Goal: Transaction & Acquisition: Purchase product/service

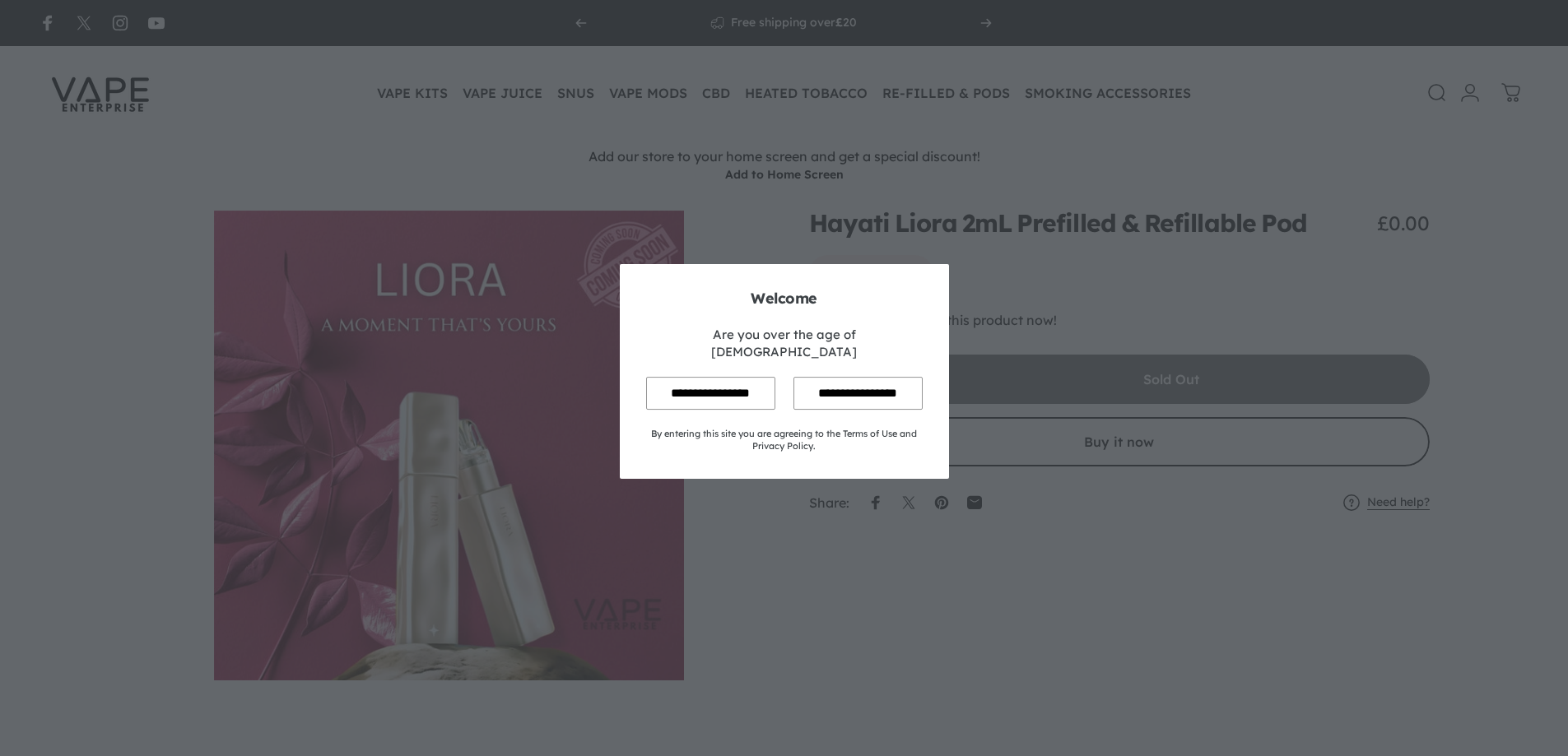
click at [719, 377] on input "**********" at bounding box center [710, 393] width 130 height 32
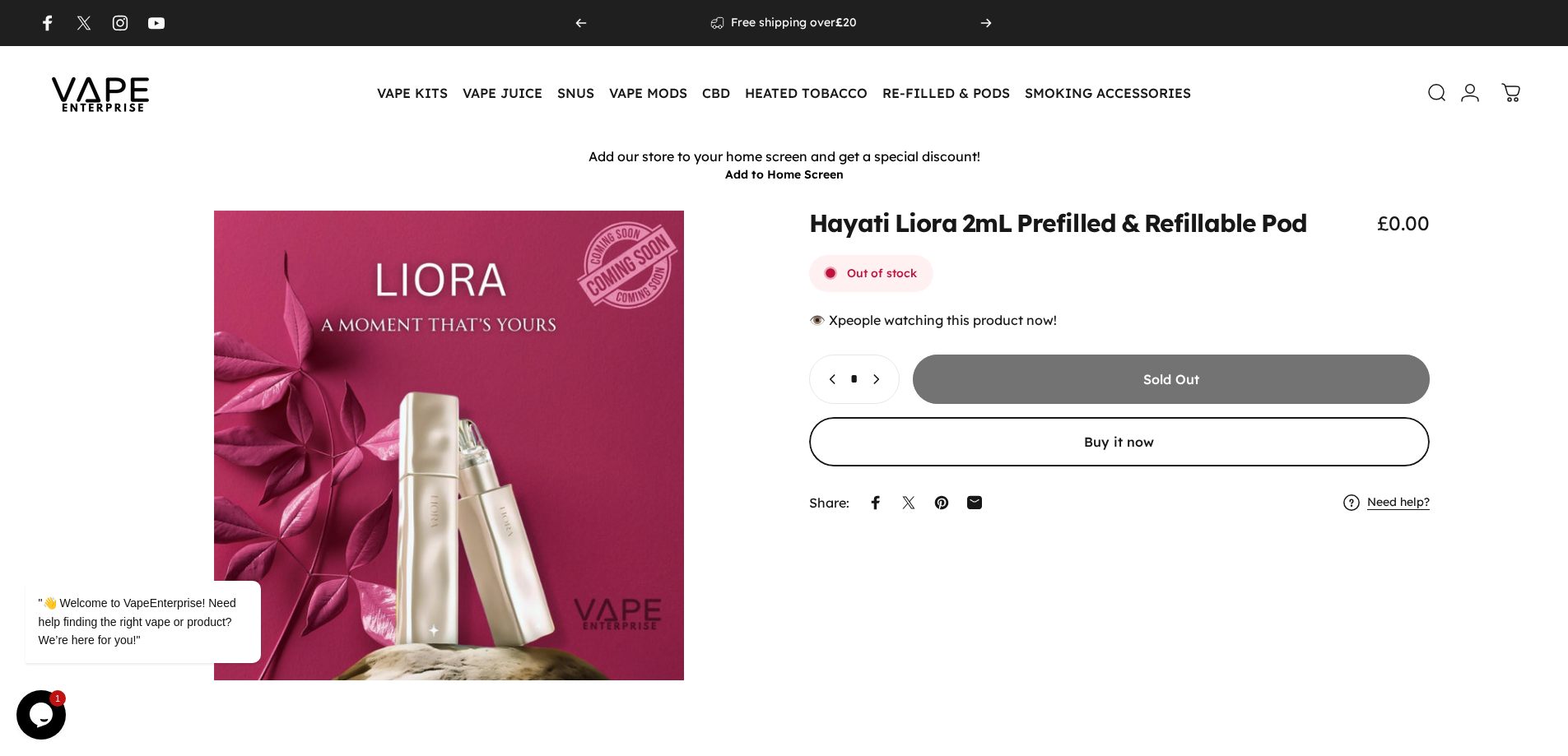
click at [62, 78] on img at bounding box center [100, 93] width 148 height 77
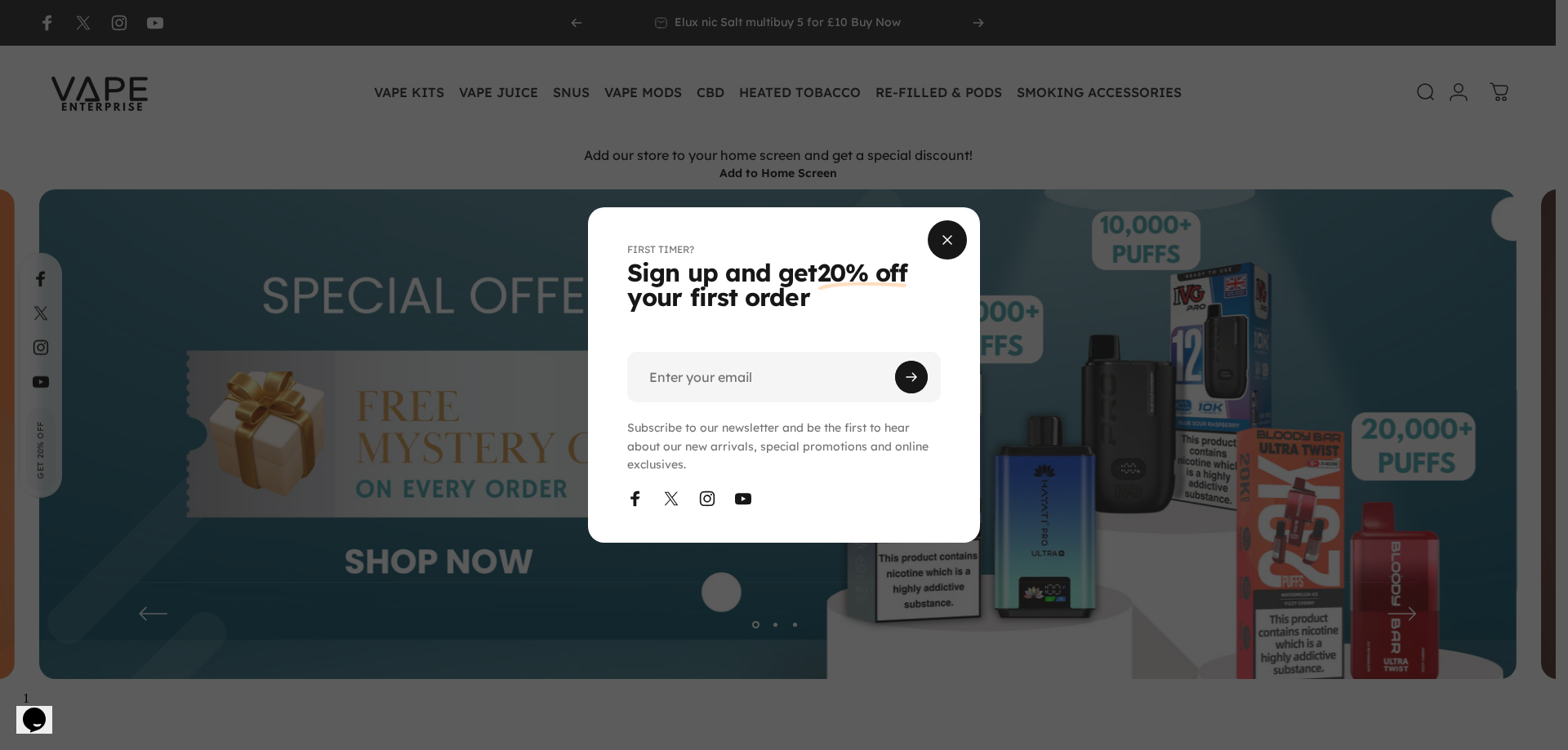
click at [955, 234] on span "Close" at bounding box center [947, 240] width 59 height 78
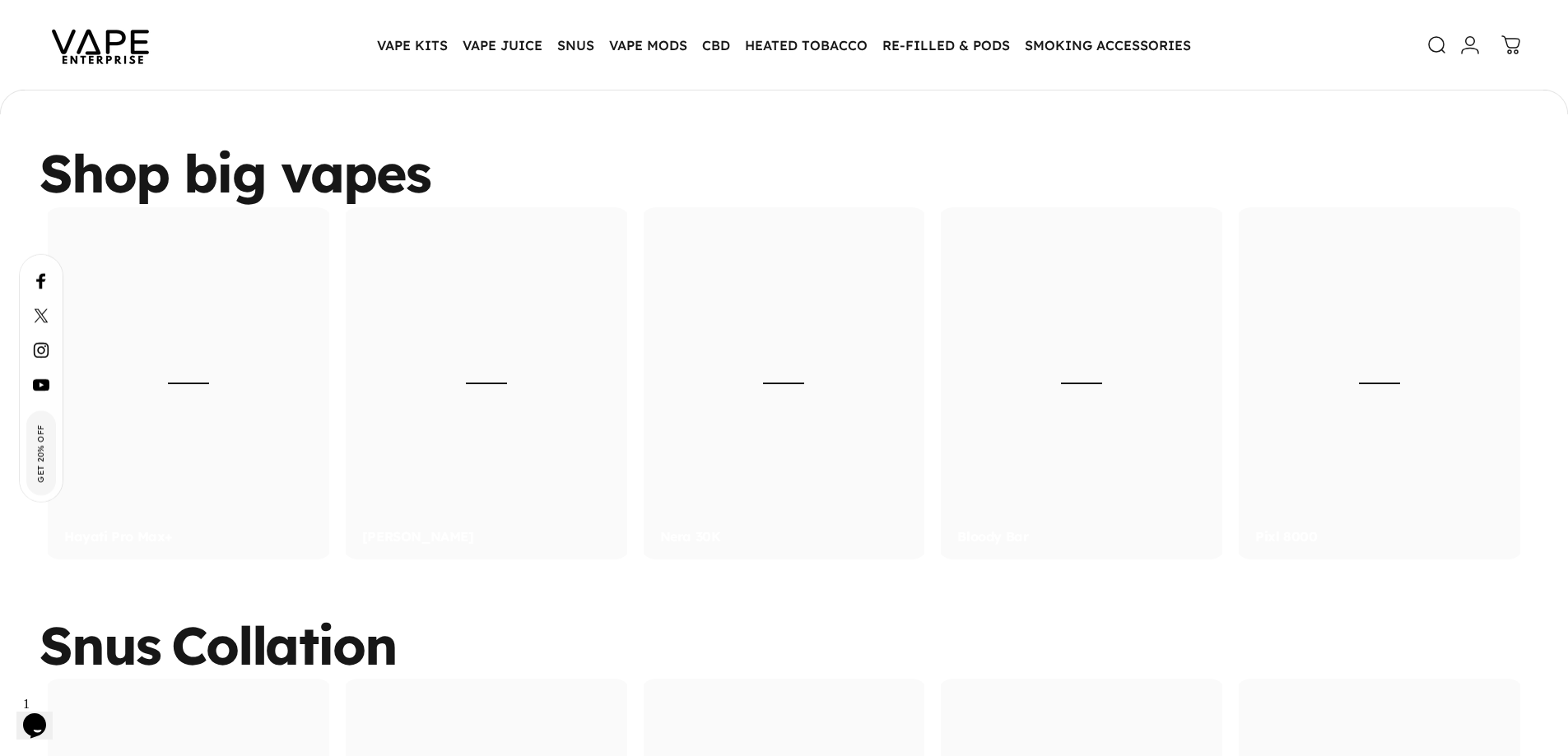
scroll to position [2630, 0]
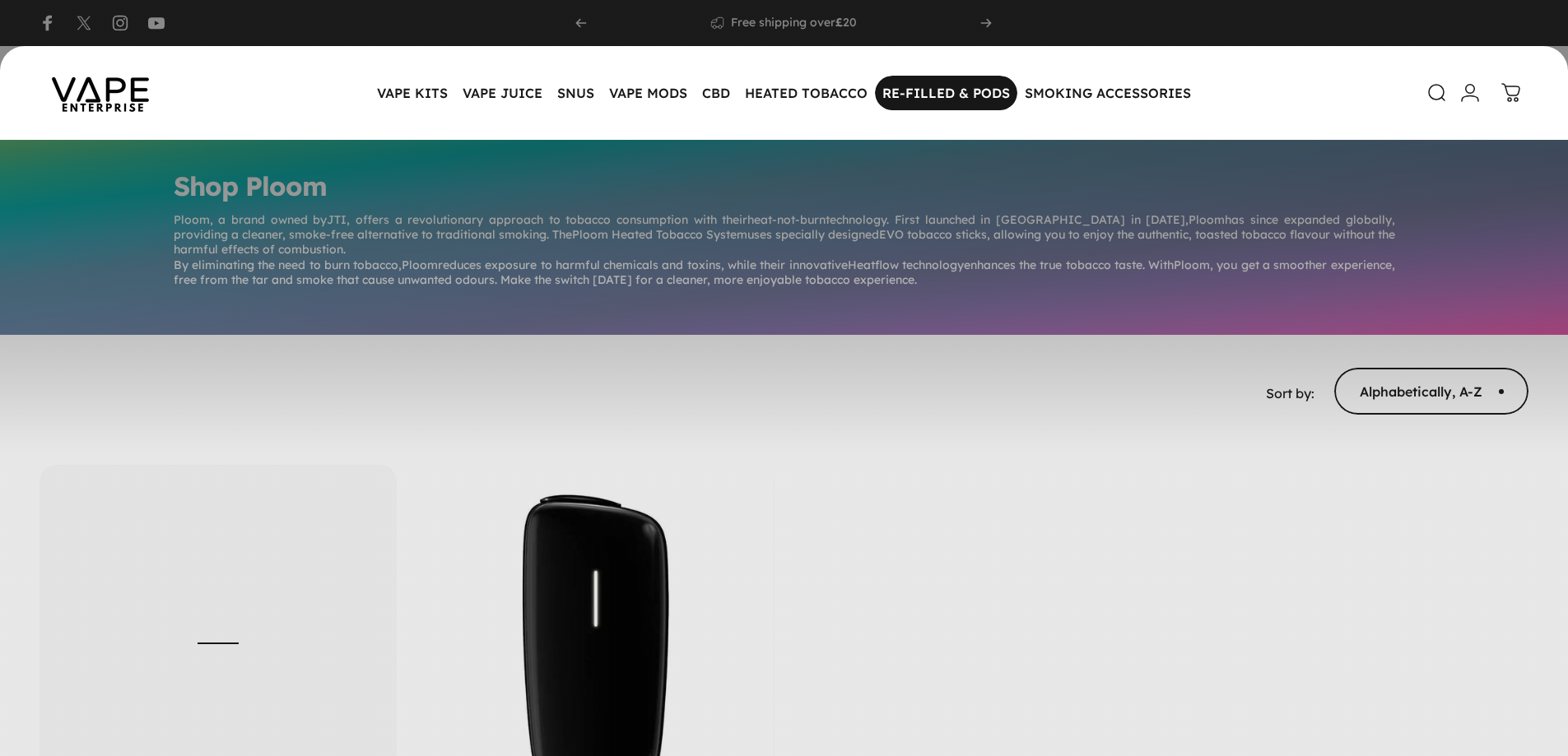
click at [958, 97] on magnet-element "RE-FILLED & PODS RE-FILLED & PODS" at bounding box center [946, 94] width 143 height 35
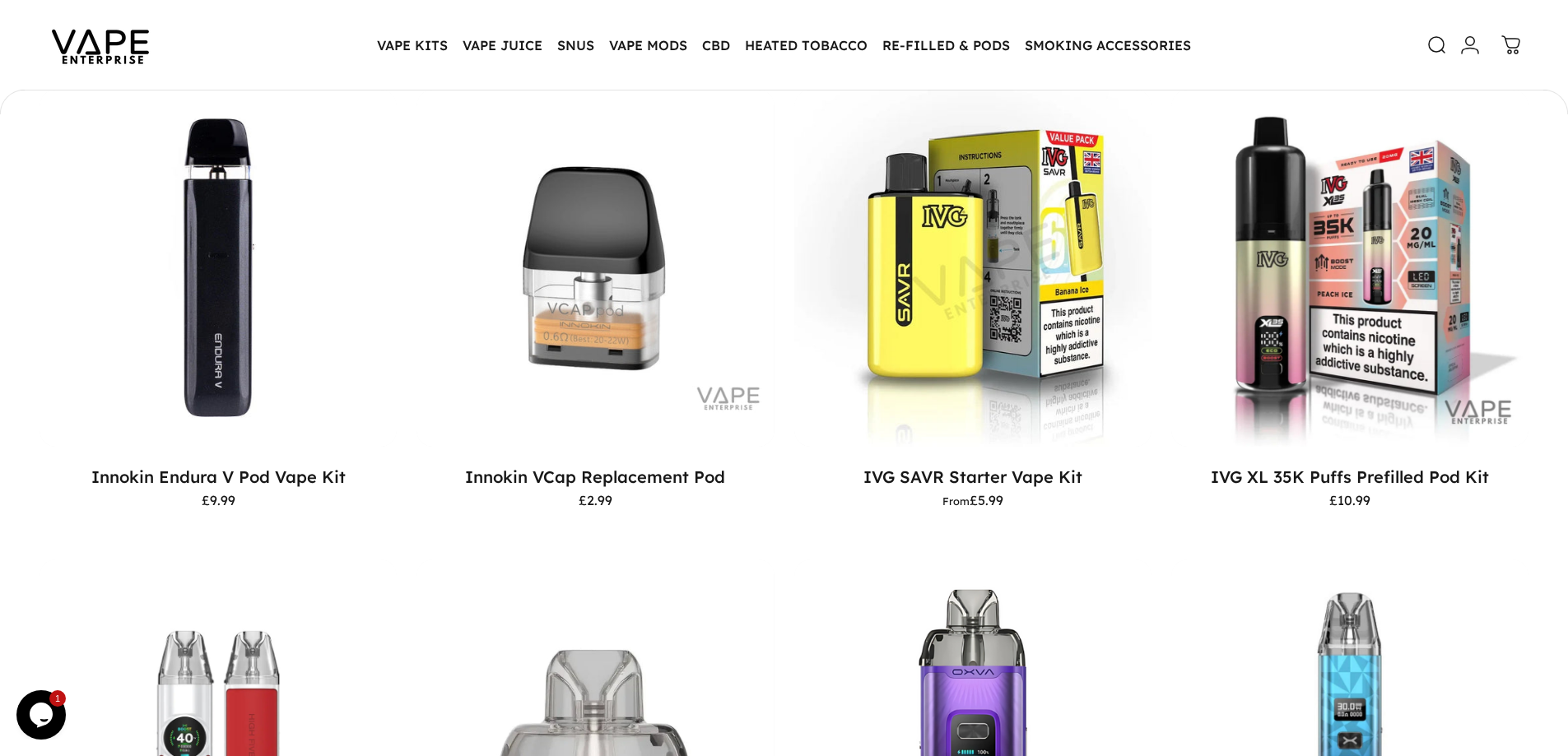
scroll to position [1395, 0]
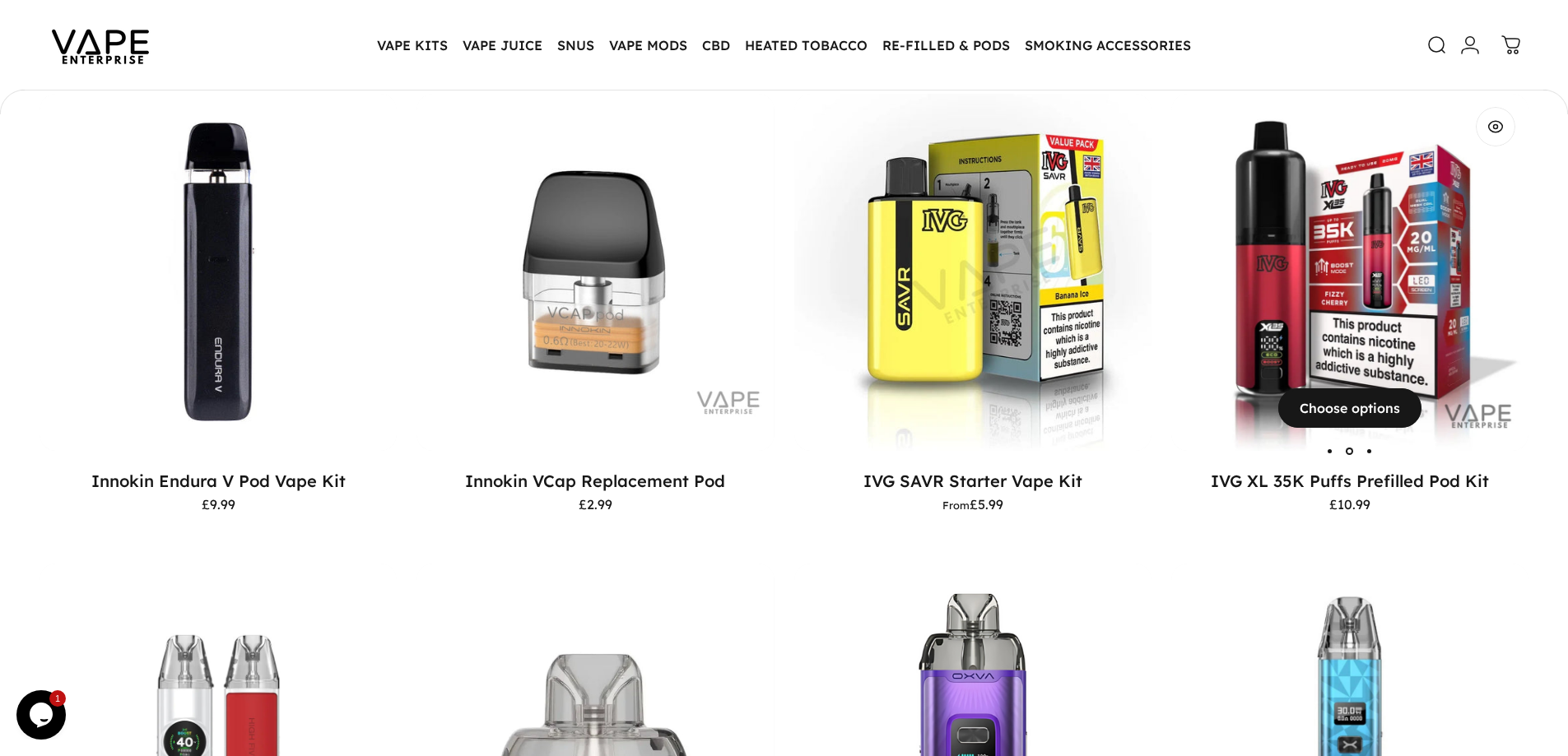
drag, startPoint x: 1375, startPoint y: 271, endPoint x: 1273, endPoint y: 277, distance: 102.2
click at [1273, 277] on img "IVG XL 35K Puffs Prefilled Pod Kit" at bounding box center [1350, 272] width 357 height 357
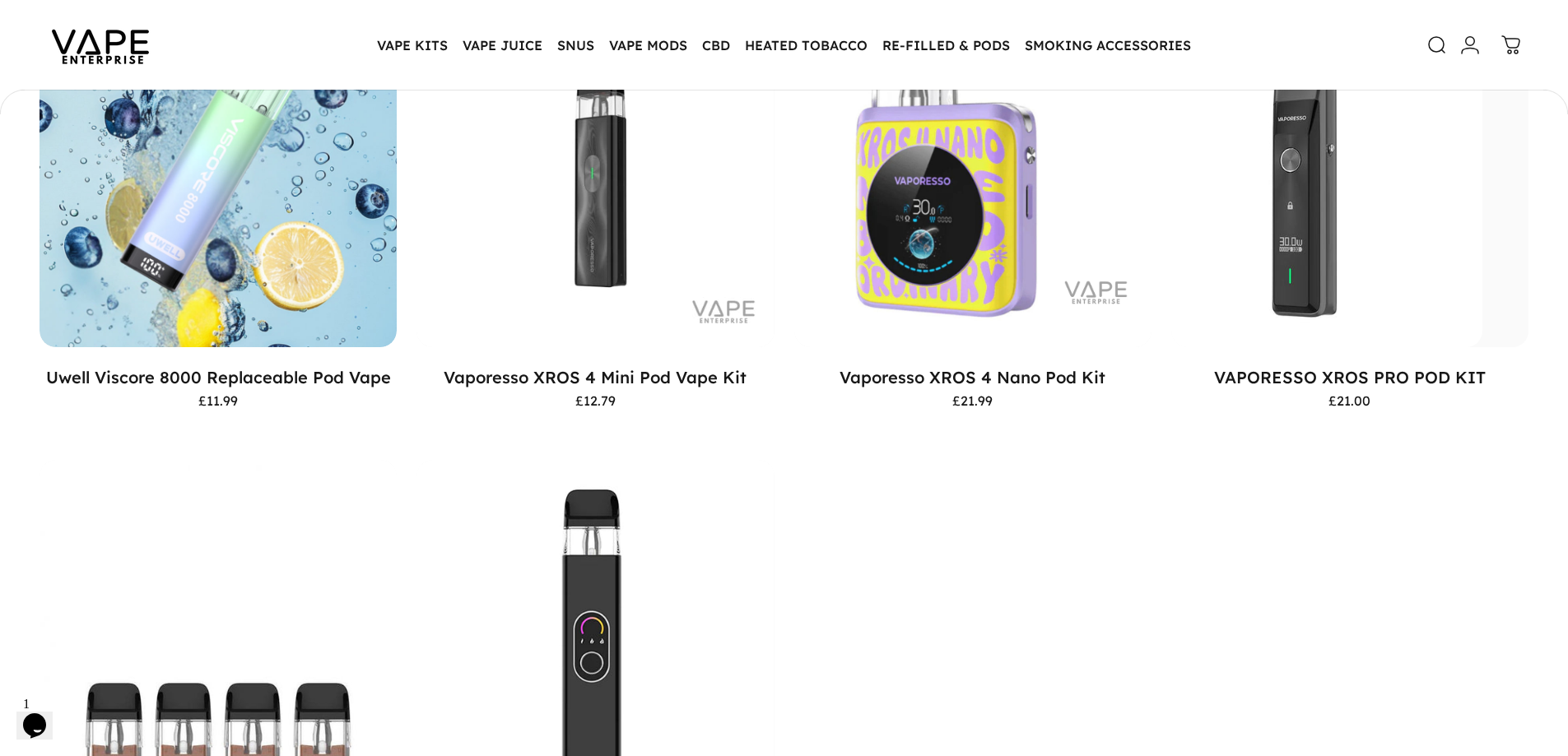
scroll to position [3124, 0]
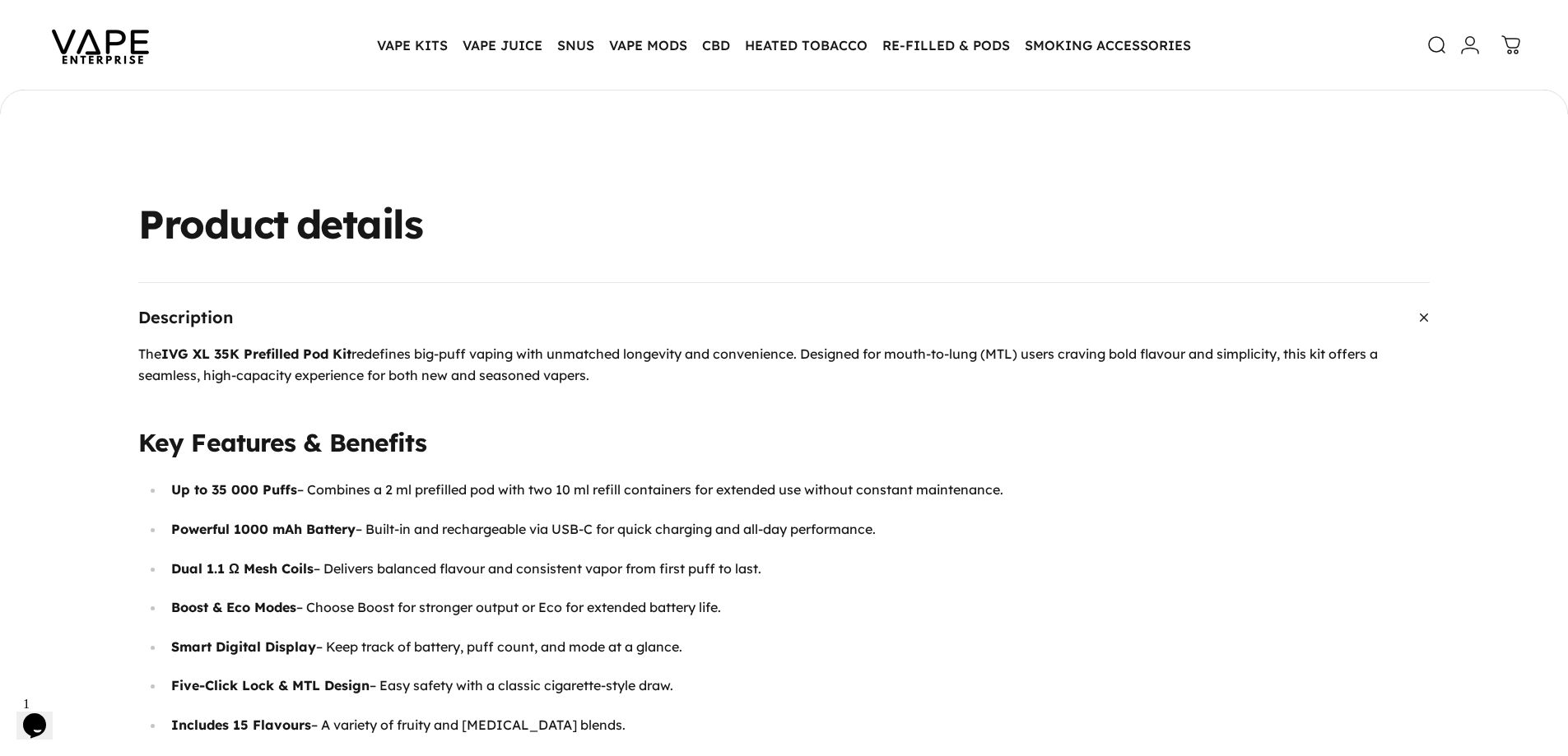
scroll to position [819, 0]
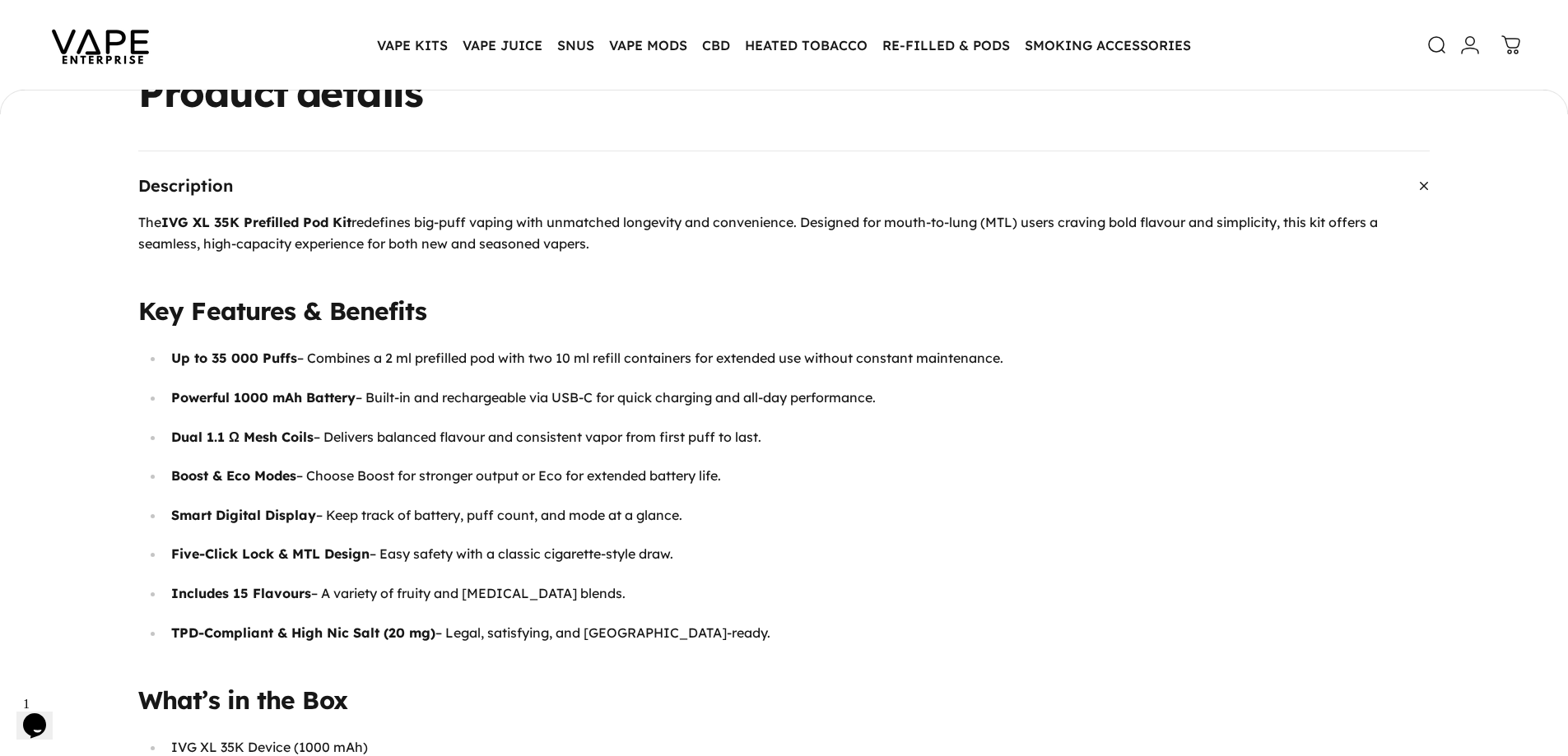
click at [318, 512] on p "Smart Digital Display – Keep track of battery, puff count, and mode at a glance." at bounding box center [801, 516] width 1258 height 21
drag, startPoint x: 326, startPoint y: 512, endPoint x: 724, endPoint y: 522, distance: 398.1
click at [724, 522] on p "Smart Digital Display – Keep track of battery, puff count, and mode at a glance." at bounding box center [801, 516] width 1258 height 21
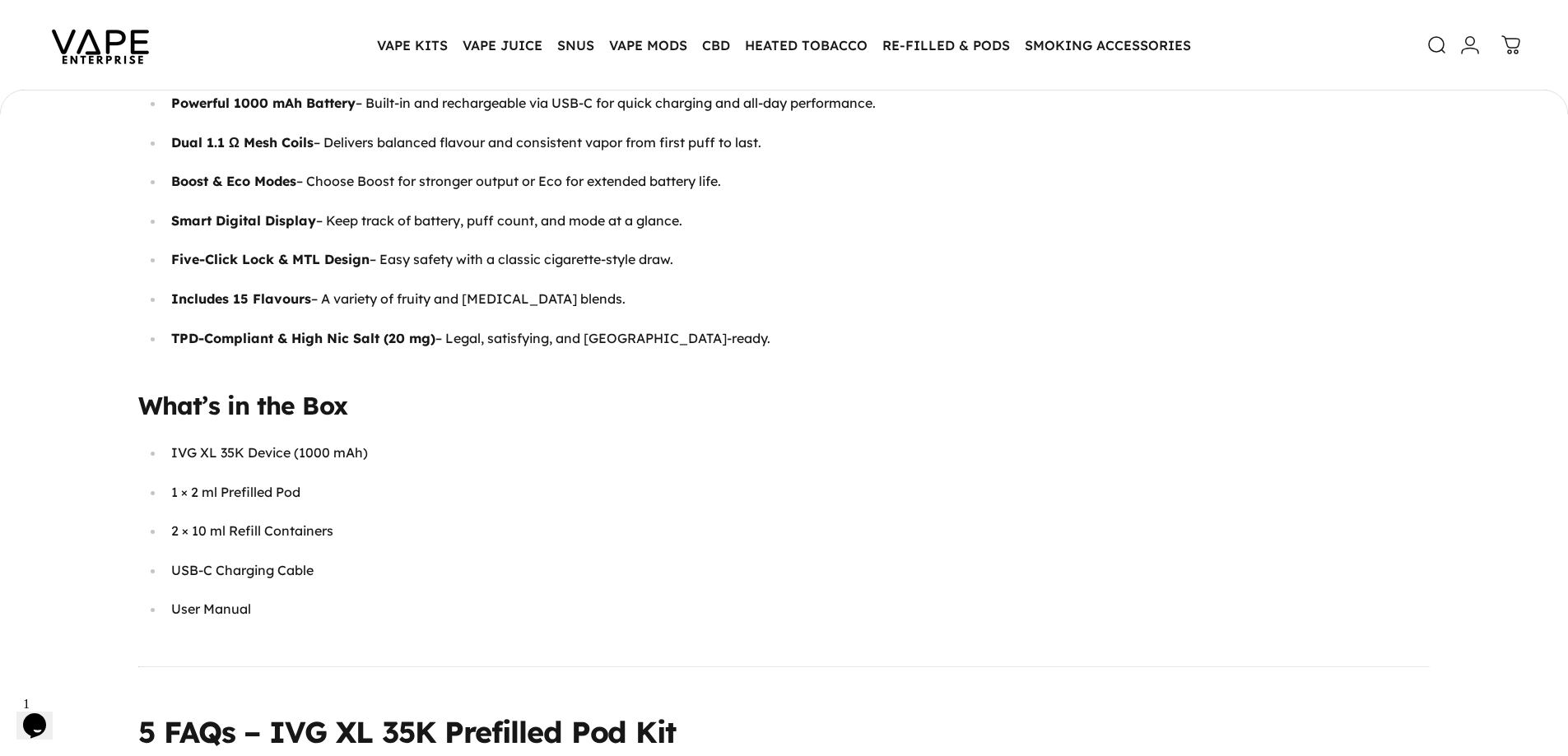
scroll to position [1230, 0]
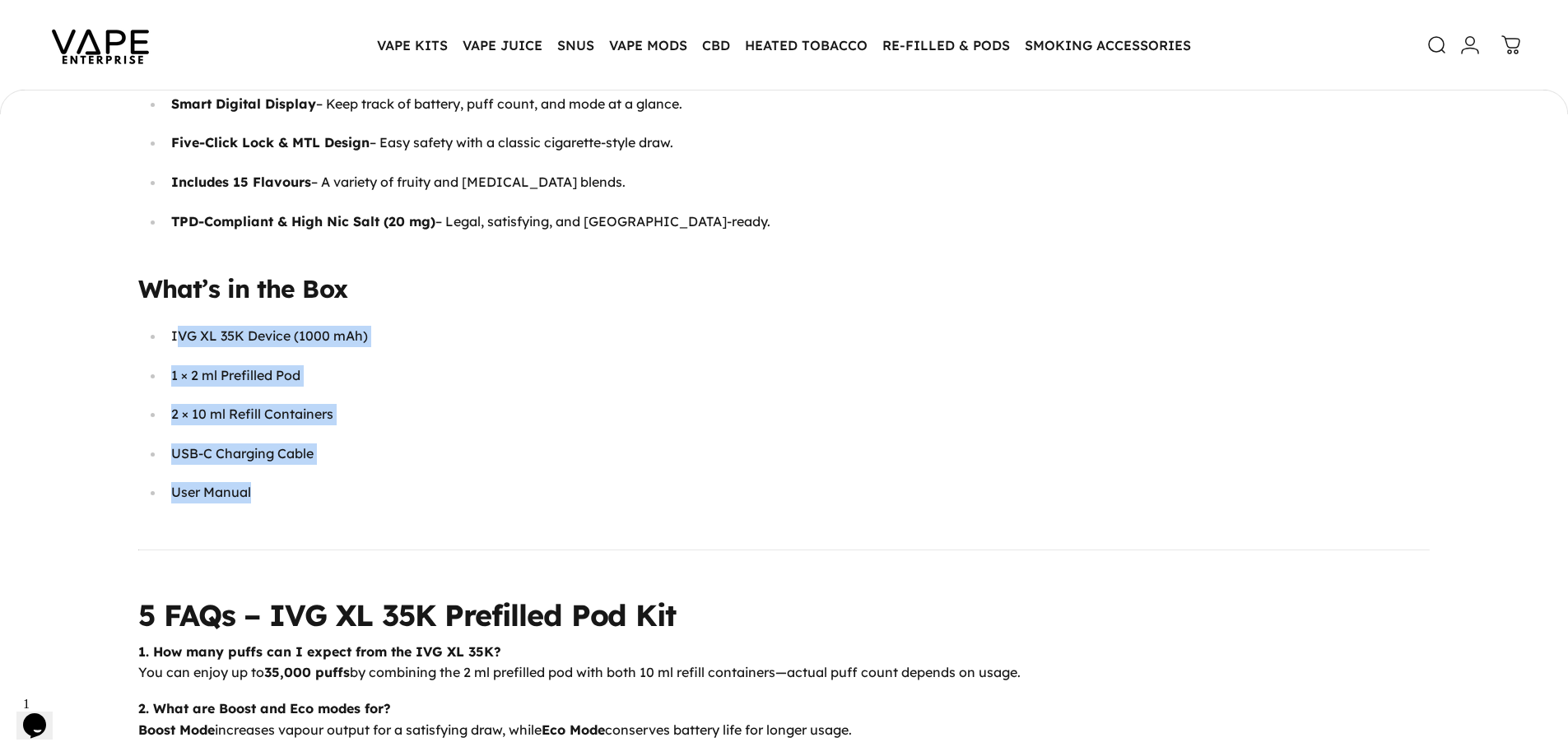
drag, startPoint x: 252, startPoint y: 500, endPoint x: 176, endPoint y: 332, distance: 184.4
click at [176, 332] on ul "IVG XL 35K Device (1000 mAh) 1 × 2 ml Prefilled Pod 2 × 10 ml Refill Containers…" at bounding box center [784, 415] width 1292 height 178
click at [565, 414] on p "2 × 10 ml Refill Containers" at bounding box center [801, 415] width 1258 height 21
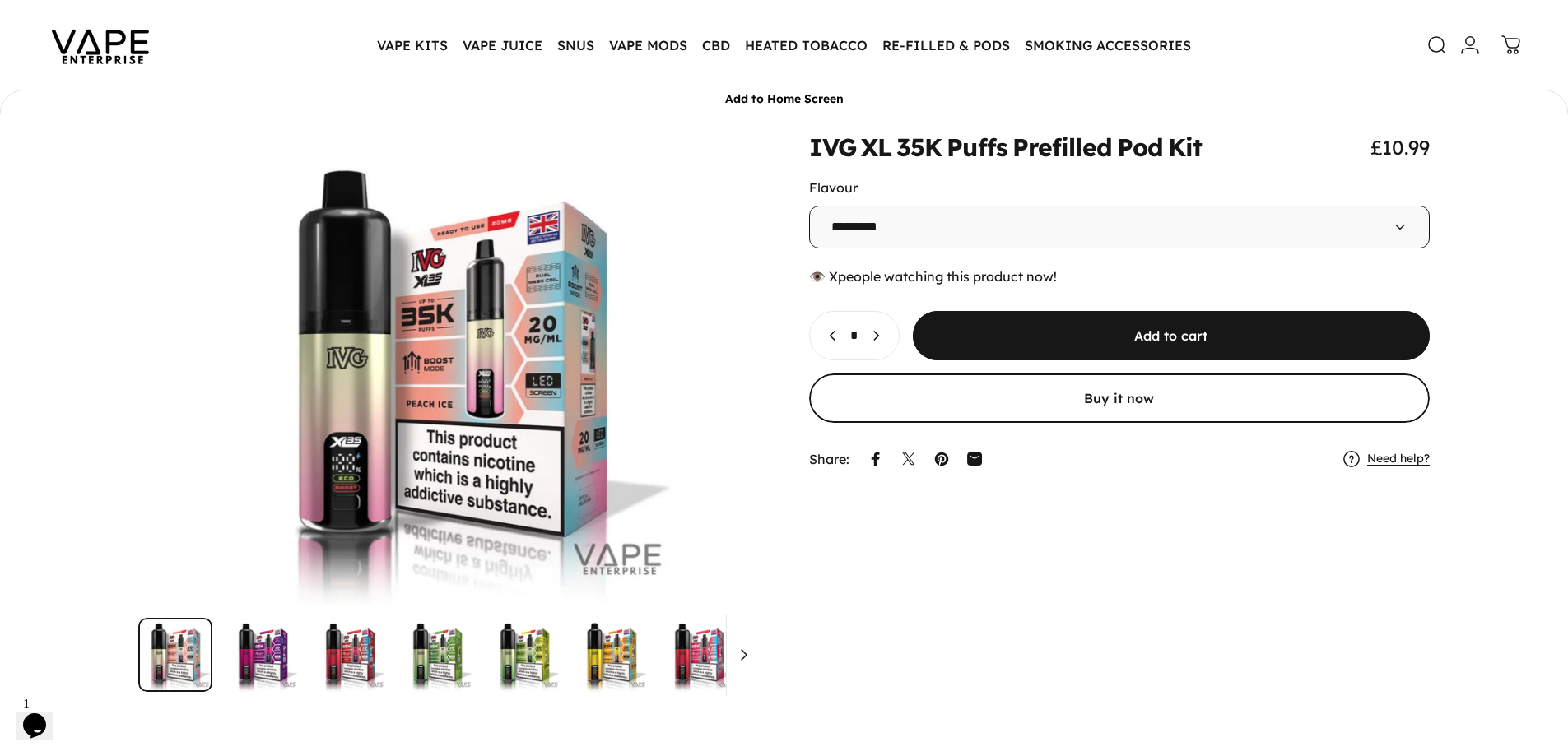
scroll to position [0, 0]
